Goal: Find specific page/section: Find specific page/section

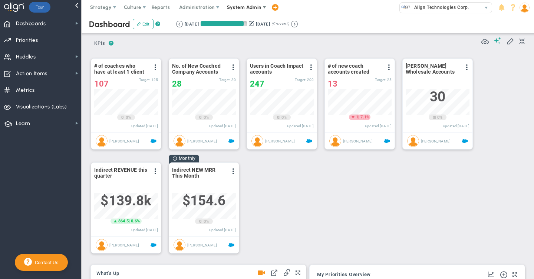
click at [243, 8] on span "System Admin" at bounding box center [244, 7] width 34 height 6
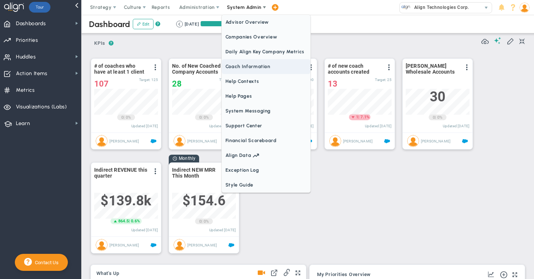
click at [230, 66] on span "Coach Information" at bounding box center [266, 66] width 89 height 15
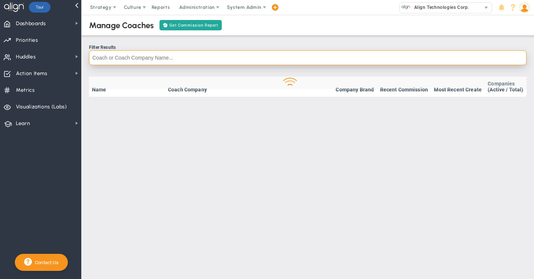
click at [140, 59] on input "text" at bounding box center [307, 57] width 437 height 15
type input "d"
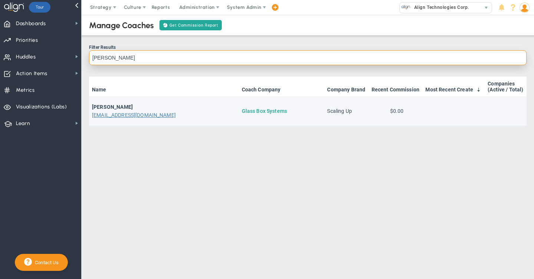
type input "[PERSON_NAME]"
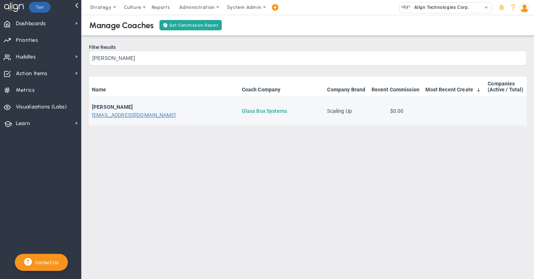
click at [242, 111] on link "Glass Box Systems" at bounding box center [264, 111] width 45 height 6
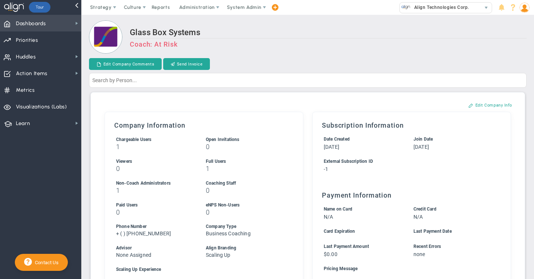
click at [31, 26] on span "Dashboards" at bounding box center [31, 24] width 30 height 16
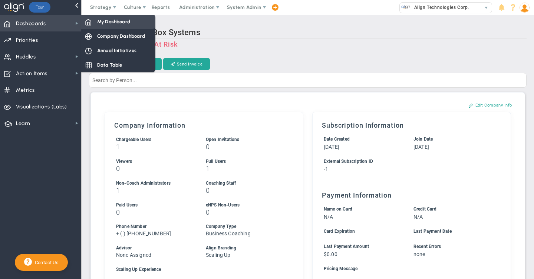
click at [124, 27] on div "My Dashboard" at bounding box center [118, 21] width 74 height 14
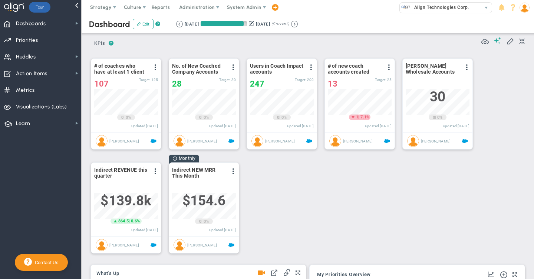
scroll to position [26, 64]
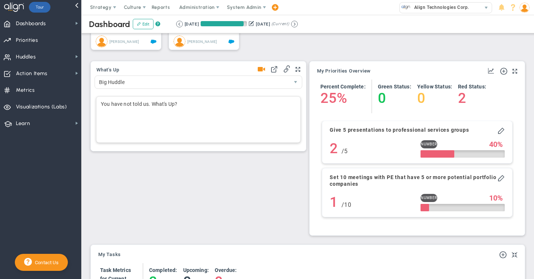
click at [110, 108] on div "You have not told us. What's Up?" at bounding box center [198, 119] width 205 height 47
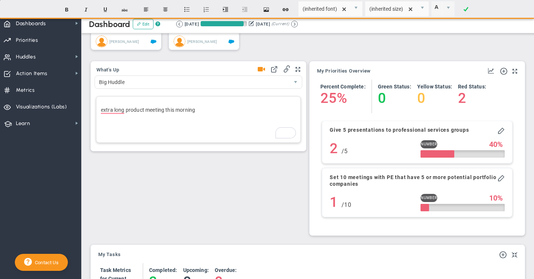
click at [135, 117] on div "extra long product meeting this morning ﻿" at bounding box center [198, 119] width 205 height 47
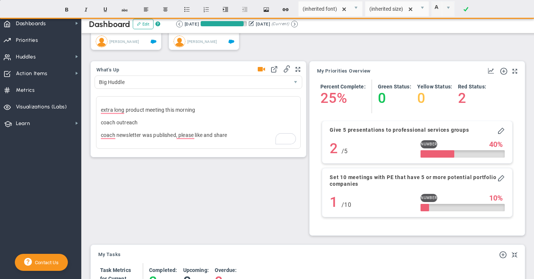
click at [260, 71] on span at bounding box center [261, 69] width 7 height 10
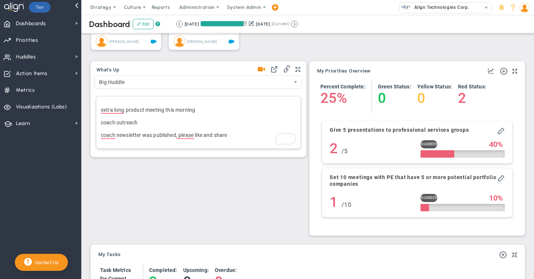
click at [231, 137] on p "coach newsletter was published, please like and share﻿" at bounding box center [198, 135] width 195 height 7
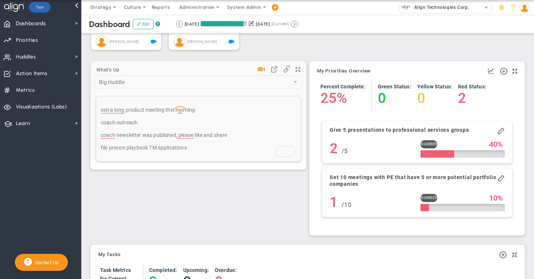
click at [134, 205] on div "? ? KPIs KPIs KPIs Add KPIs Track your most important Suggest KPIs KPI Name" at bounding box center [307, 196] width 437 height 737
